Goal: Information Seeking & Learning: Learn about a topic

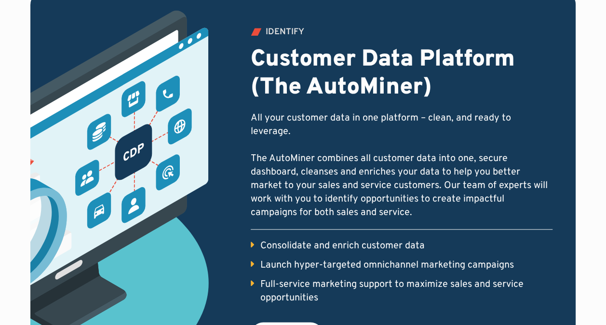
scroll to position [438, 0]
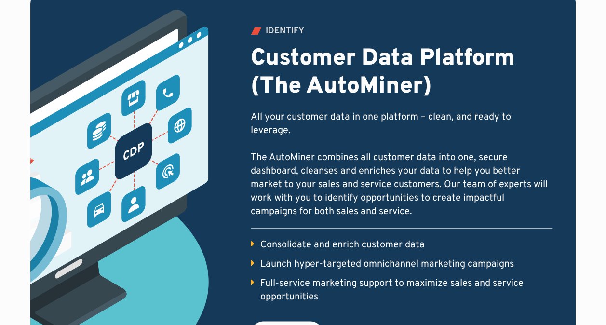
click at [363, 238] on div "Consolidate and enrich customer data" at bounding box center [342, 245] width 164 height 14
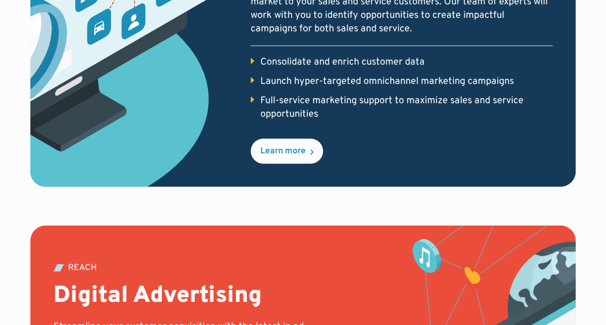
scroll to position [623, 0]
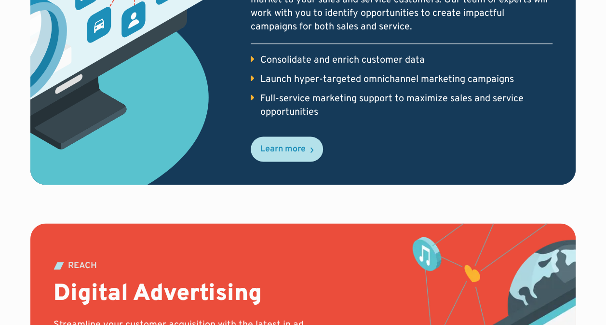
click at [295, 145] on div "Learn more" at bounding box center [282, 149] width 45 height 9
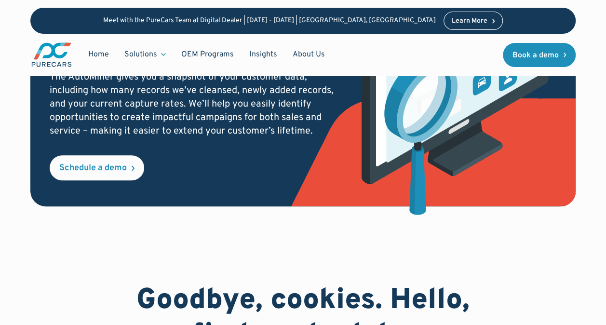
scroll to position [160, 0]
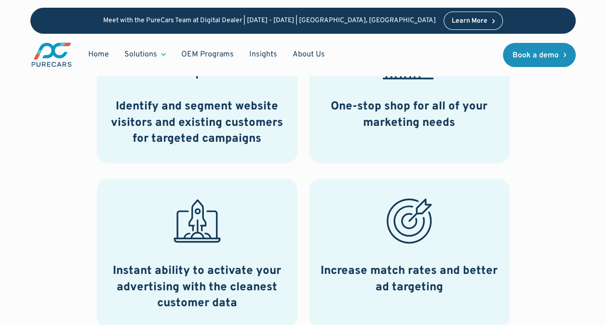
scroll to position [531, 0]
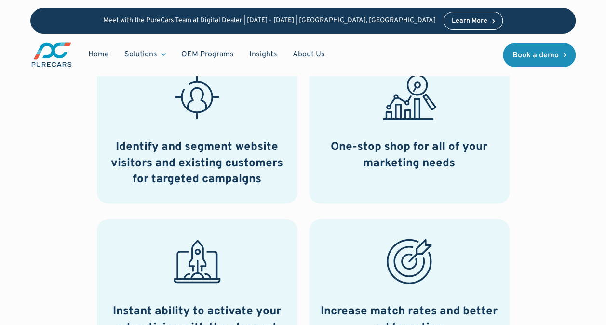
click at [541, 218] on div "Identify and segment website visitors and existing customers for targeted campa…" at bounding box center [302, 285] width 545 height 462
click at [541, 220] on div "Identify and segment website visitors and existing customers for targeted campa…" at bounding box center [302, 285] width 545 height 462
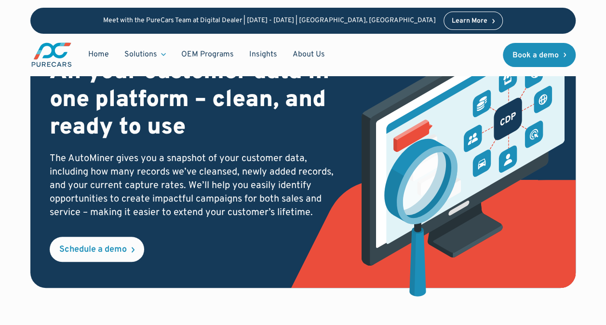
scroll to position [0, 0]
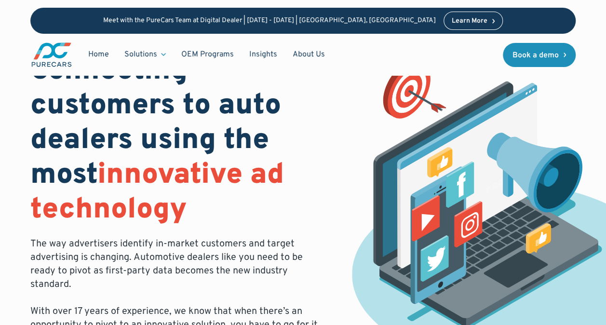
click at [142, 54] on div "Solutions" at bounding box center [140, 54] width 33 height 11
click at [156, 54] on div "Solutions" at bounding box center [140, 54] width 33 height 11
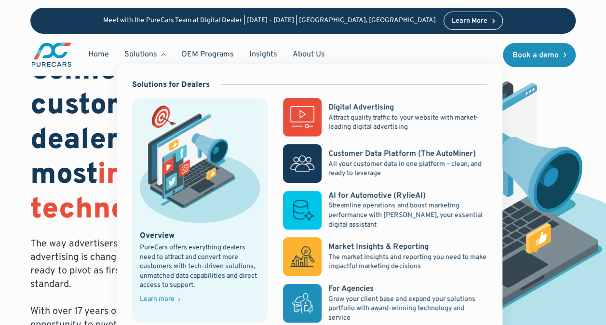
click at [295, 118] on rect at bounding box center [302, 117] width 39 height 39
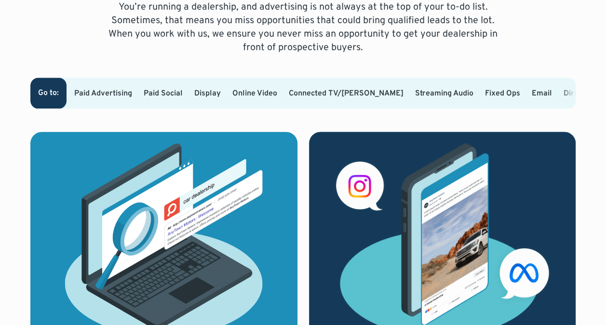
scroll to position [568, 0]
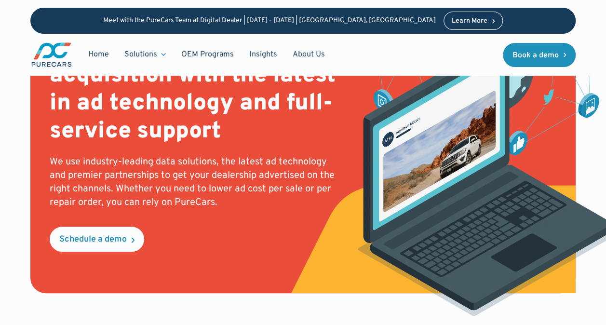
scroll to position [0, 0]
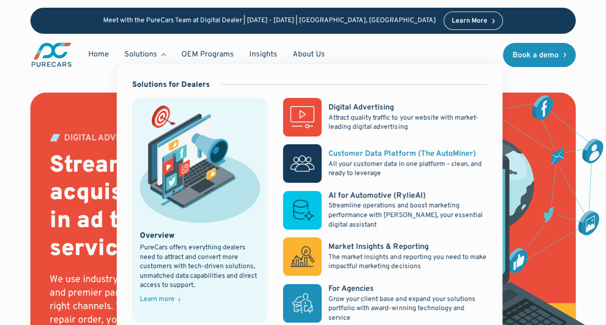
click at [373, 166] on p "All your customer data in one platform – clean, and ready to leverage" at bounding box center [407, 169] width 158 height 19
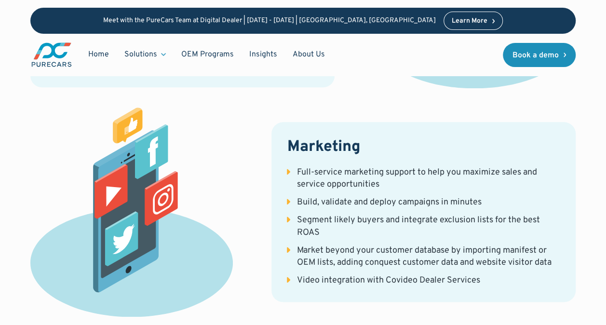
scroll to position [2359, 0]
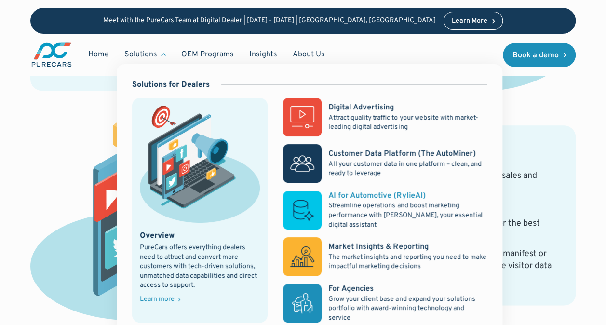
click at [361, 208] on p "Streamline operations and boost marketing performance with [PERSON_NAME], your …" at bounding box center [407, 215] width 158 height 28
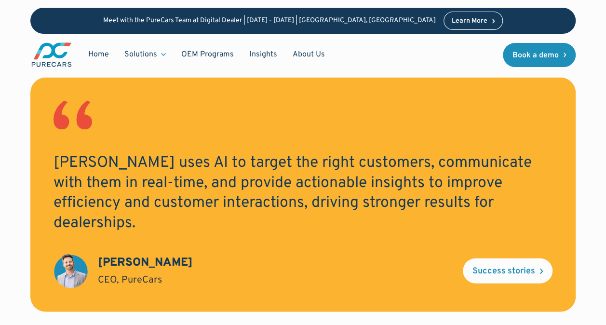
scroll to position [926, 0]
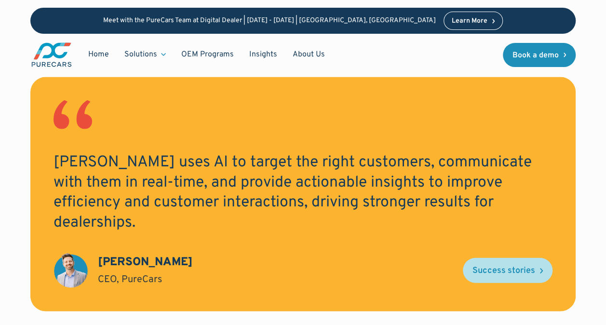
click at [504, 267] on div "Success stories" at bounding box center [504, 271] width 63 height 9
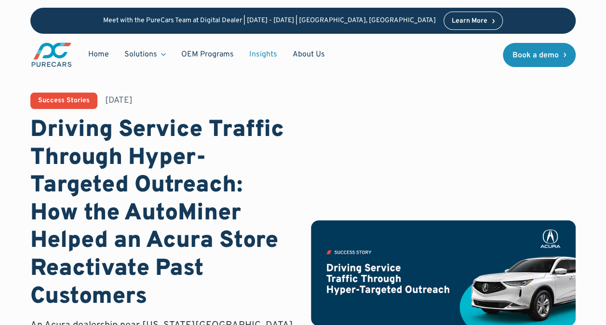
radio input "true"
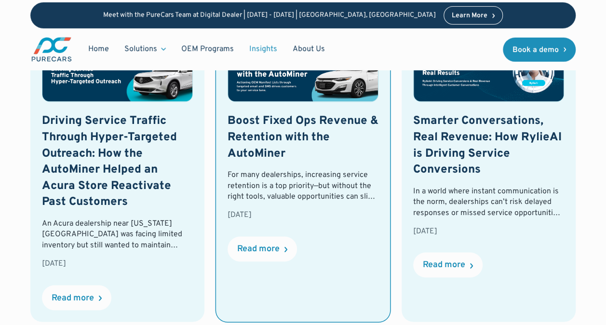
scroll to position [630, 0]
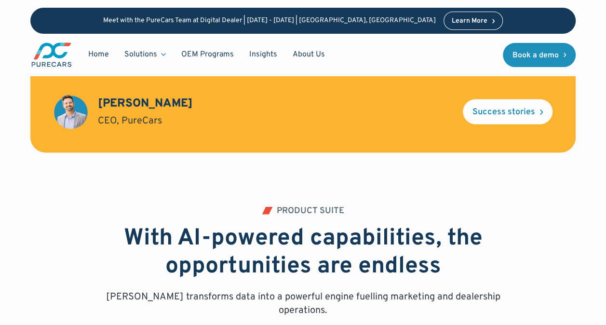
scroll to position [1084, 0]
